Goal: Information Seeking & Learning: Learn about a topic

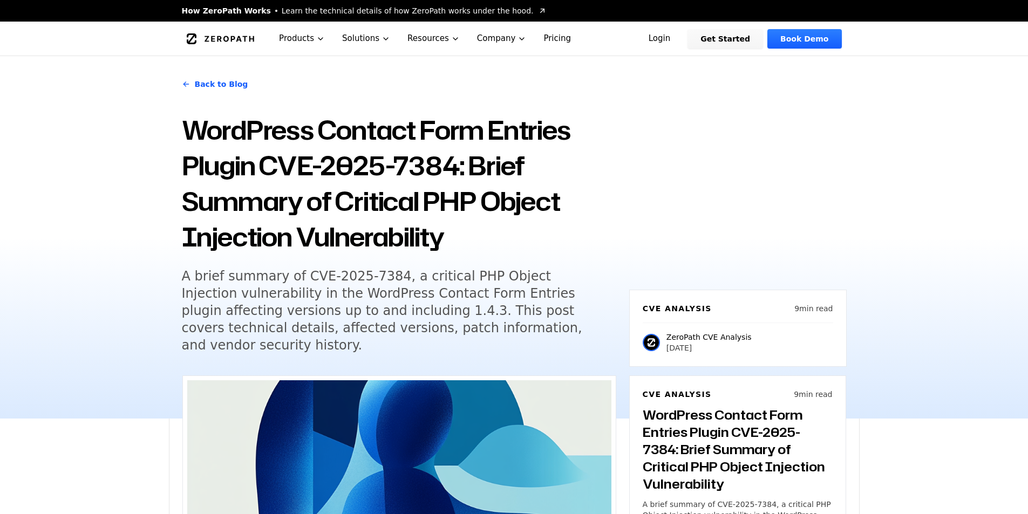
scroll to position [917, 0]
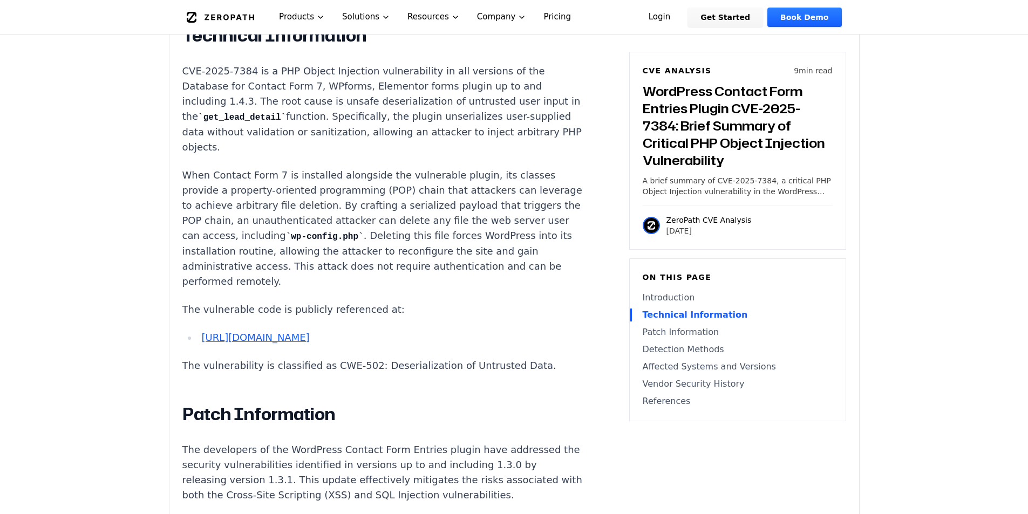
click at [309, 332] on link "[URL][DOMAIN_NAME]" at bounding box center [255, 337] width 108 height 11
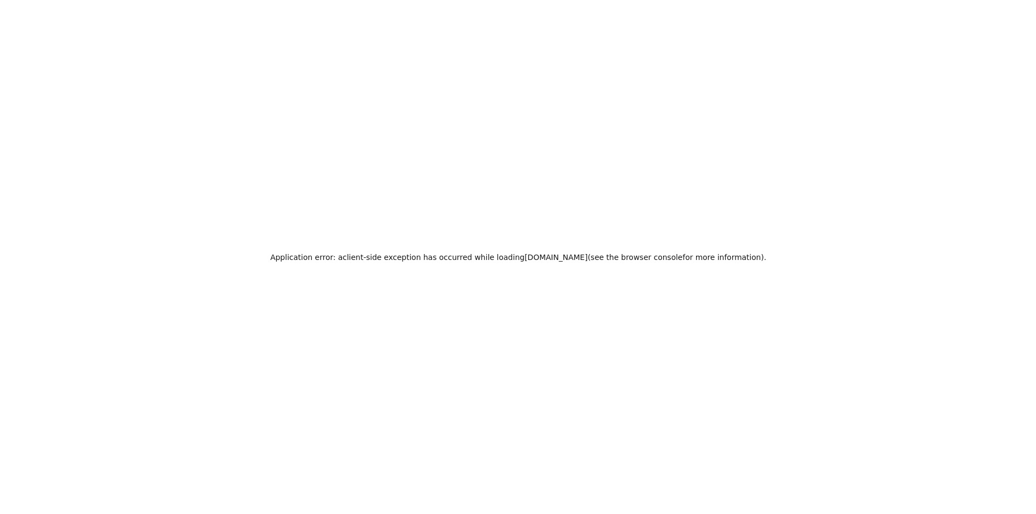
scroll to position [0, 0]
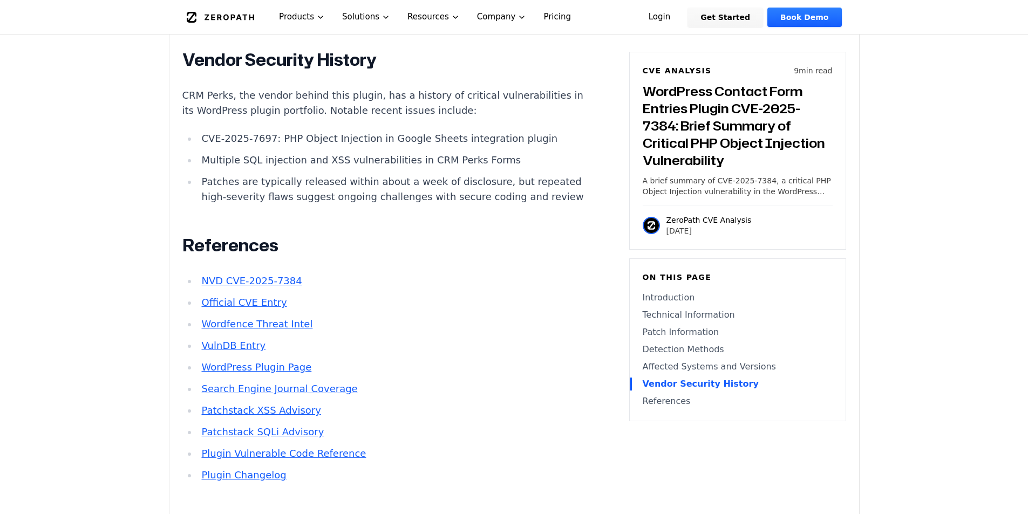
scroll to position [2320, 0]
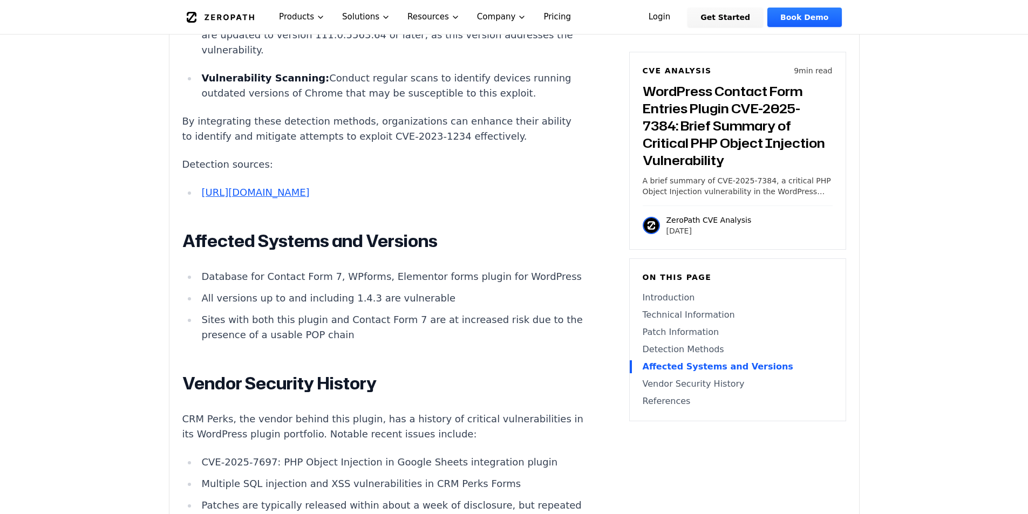
click at [262, 200] on li "[URL][DOMAIN_NAME]" at bounding box center [391, 192] width 386 height 15
click at [263, 198] on link "[URL][DOMAIN_NAME]" at bounding box center [255, 192] width 108 height 11
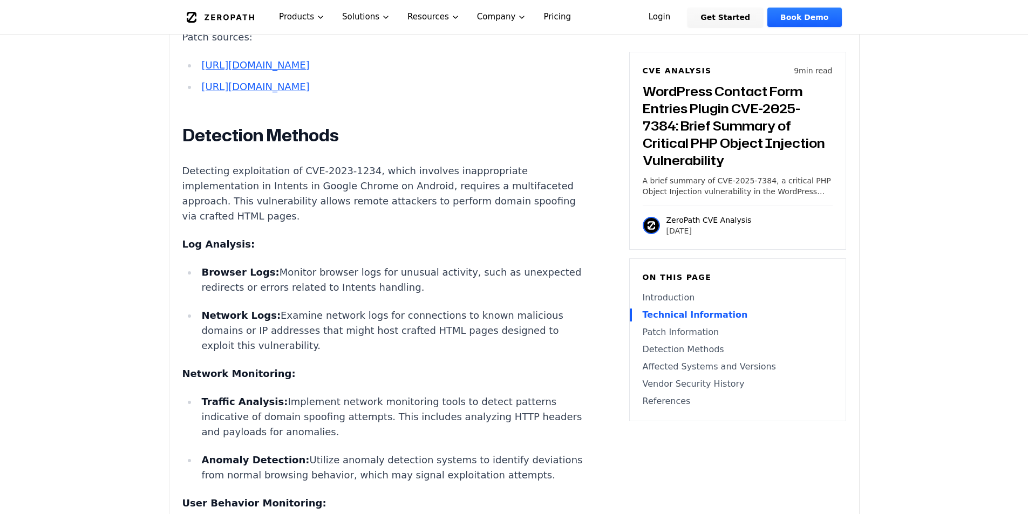
scroll to position [1457, 0]
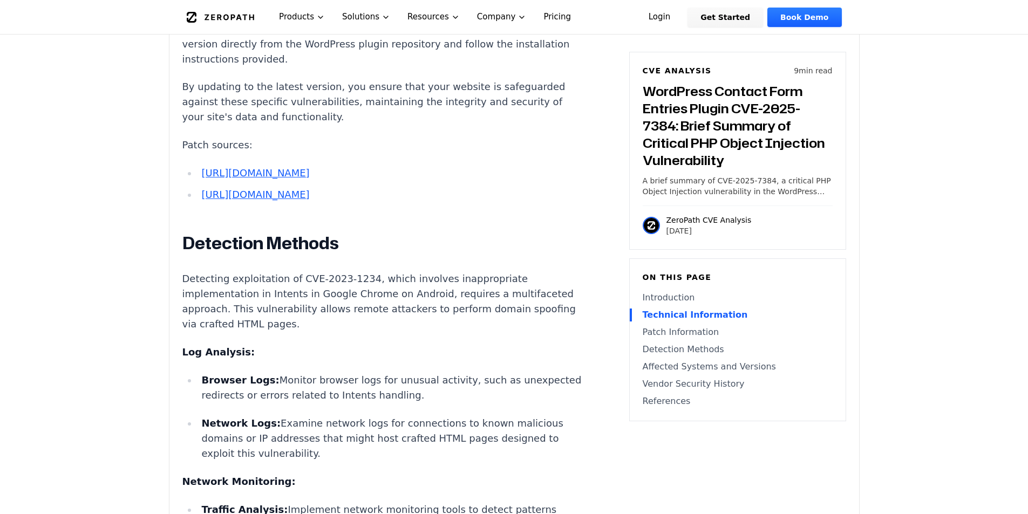
click at [302, 167] on link "[URL][DOMAIN_NAME]" at bounding box center [255, 172] width 108 height 11
click at [294, 200] on link "[URL][DOMAIN_NAME]" at bounding box center [255, 194] width 108 height 11
drag, startPoint x: 374, startPoint y: 103, endPoint x: 367, endPoint y: 97, distance: 9.5
